Goal: Task Accomplishment & Management: Use online tool/utility

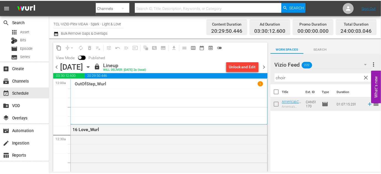
scroll to position [989, 0]
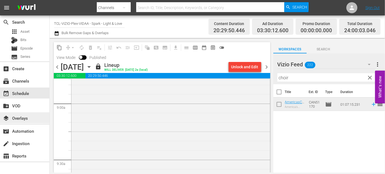
click at [26, 117] on div "layers Overlays" at bounding box center [15, 117] width 31 height 5
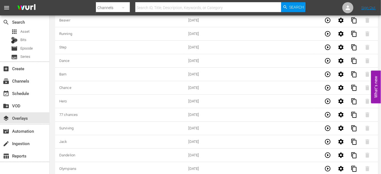
scroll to position [1719, 0]
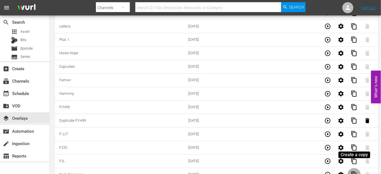
click at [356, 172] on span "content_copy" at bounding box center [354, 175] width 7 height 7
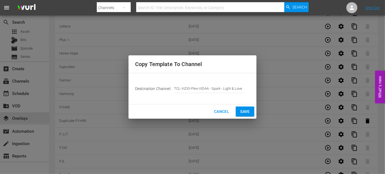
click at [250, 114] on span "Save" at bounding box center [245, 111] width 10 height 7
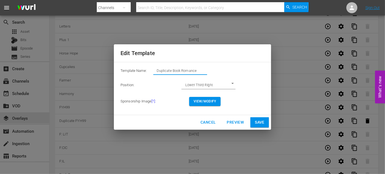
drag, startPoint x: 201, startPoint y: 73, endPoint x: 152, endPoint y: 73, distance: 50.0
click at [152, 73] on div "Template Name: Duplicate Book Romance" at bounding box center [193, 72] width 144 height 11
click at [157, 72] on input "LAT" at bounding box center [180, 71] width 54 height 8
type input "F: LAT"
click at [214, 104] on span "View/Modify" at bounding box center [205, 102] width 23 height 6
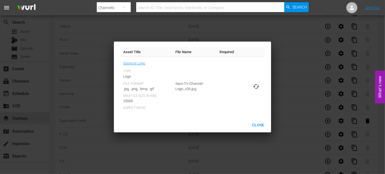
click at [257, 86] on icon at bounding box center [256, 86] width 7 height 7
click at [251, 91] on input "file" at bounding box center [251, 91] width 0 height 0
type input "C:\fakepath\LoveAcrossTime_EN-FEATURE-[DATE].jpg"
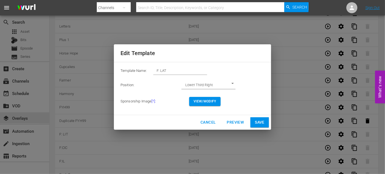
click at [260, 125] on span "Save" at bounding box center [260, 122] width 10 height 7
type input "Duplicate Book Romance"
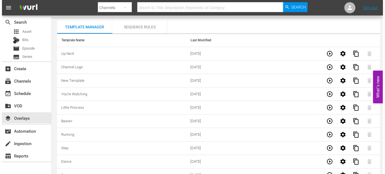
scroll to position [0, 0]
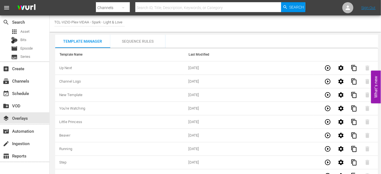
click at [138, 40] on div "Sequence Rules" at bounding box center [137, 41] width 55 height 13
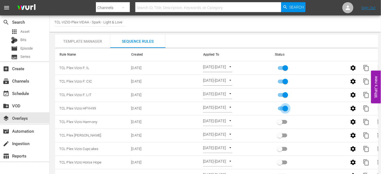
click at [286, 111] on input "primary checkbox" at bounding box center [285, 110] width 31 height 10
checkbox input "false"
click at [285, 96] on input "primary checkbox" at bounding box center [285, 96] width 31 height 10
checkbox input "false"
click at [367, 67] on span "content_copy" at bounding box center [367, 68] width 7 height 7
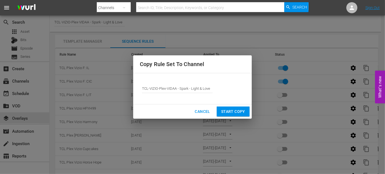
click at [230, 111] on span "Start Copy" at bounding box center [233, 111] width 24 height 7
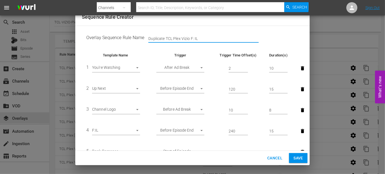
drag, startPoint x: 165, startPoint y: 38, endPoint x: 125, endPoint y: 38, distance: 40.0
click at [125, 38] on td "Overlay Sequence Rule Name Duplicate TCL Plex Vizio F: IL" at bounding box center [192, 38] width 221 height 17
click at [185, 39] on input "TCL Plex Vizio F: IL" at bounding box center [203, 39] width 110 height 8
type input "TCL Plex Vizio F: LAT"
click at [139, 130] on body "menu Search By Channels Search ID, Title, Description, Keywords, or Category Se…" at bounding box center [192, 87] width 385 height 174
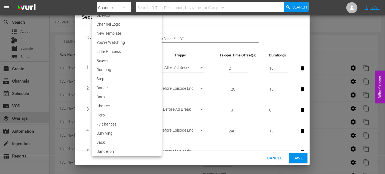
scroll to position [1104, 0]
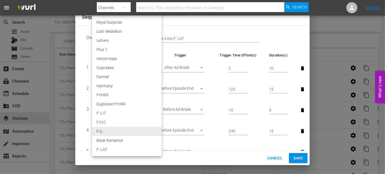
click at [117, 148] on li "F: LAT" at bounding box center [127, 149] width 70 height 9
type input "30388"
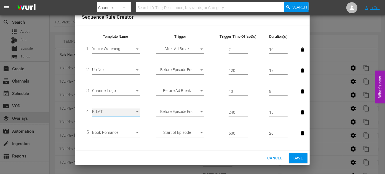
scroll to position [40, 0]
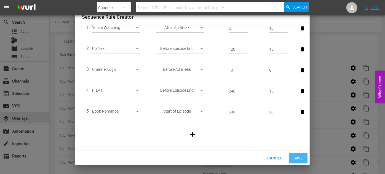
click at [298, 158] on span "Save" at bounding box center [299, 158] width 10 height 7
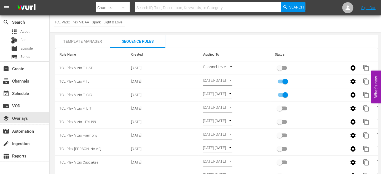
click at [230, 66] on body "menu Search By Channels Search ID, Title, Description, Keywords, or Category Se…" at bounding box center [190, 87] width 381 height 174
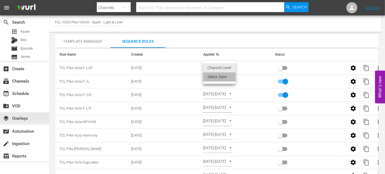
click at [222, 79] on li "Select Date" at bounding box center [219, 77] width 33 height 9
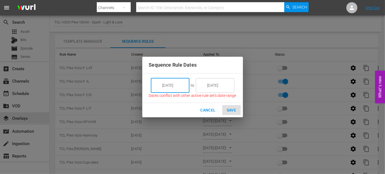
click at [186, 87] on input "[DATE]" at bounding box center [174, 85] width 31 height 15
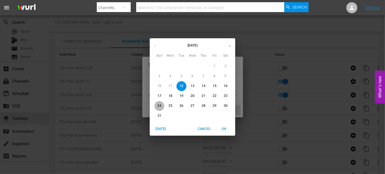
click at [160, 106] on p "24" at bounding box center [160, 106] width 4 height 5
type input "[DATE]"
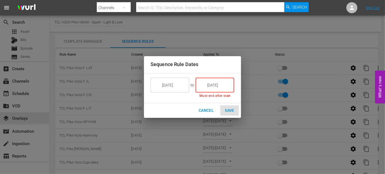
click at [227, 84] on input "[DATE]" at bounding box center [218, 85] width 31 height 15
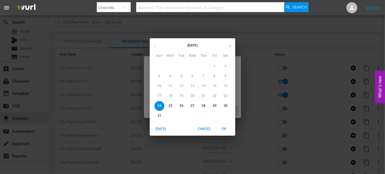
click at [228, 104] on span "30" at bounding box center [226, 106] width 10 height 5
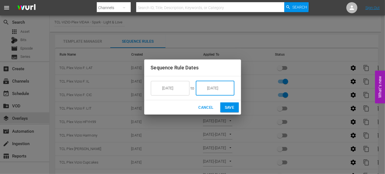
type input "[DATE]"
click at [232, 107] on span "Save" at bounding box center [230, 107] width 10 height 7
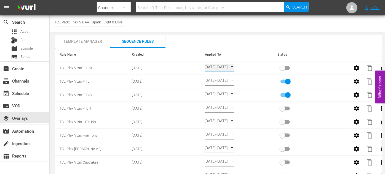
type input "SELECT_DATE"
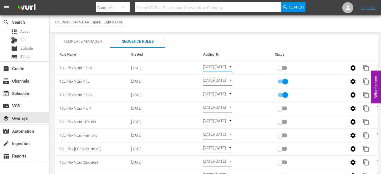
click at [283, 69] on input "primary checkbox" at bounding box center [279, 69] width 31 height 10
checkbox input "true"
click at [20, 94] on div "event_available Schedule" at bounding box center [15, 92] width 31 height 5
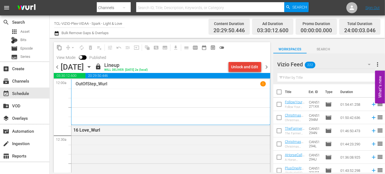
click at [235, 69] on div "Unlock and Edit" at bounding box center [245, 67] width 27 height 10
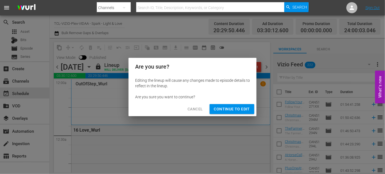
click at [235, 109] on span "Continue to Edit" at bounding box center [232, 109] width 36 height 7
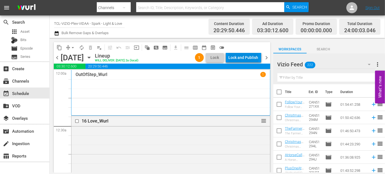
click at [245, 59] on div "Lock and Publish" at bounding box center [244, 58] width 30 height 10
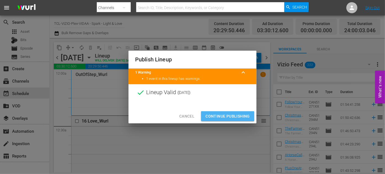
click at [231, 116] on span "Continue Publishing" at bounding box center [228, 116] width 44 height 7
